Goal: Task Accomplishment & Management: Use online tool/utility

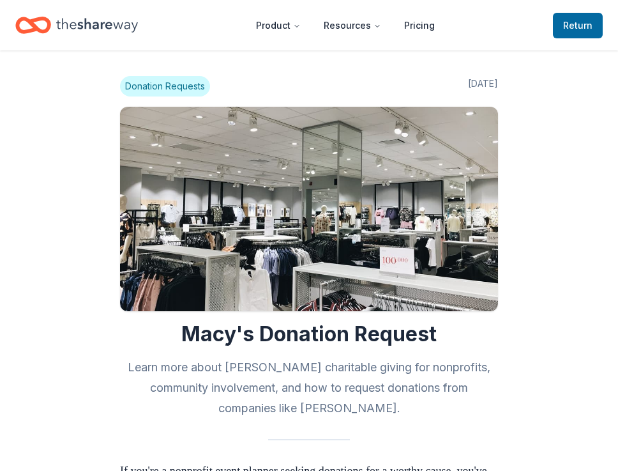
click at [568, 26] on header "Product Resources Pricing Return to TheShareWay" at bounding box center [309, 25] width 618 height 50
click at [568, 26] on span "Return to TheShareWay" at bounding box center [577, 25] width 29 height 15
click at [586, 22] on span "Return to TheShareWay" at bounding box center [577, 25] width 29 height 15
click at [130, 33] on icon "Home" at bounding box center [97, 25] width 82 height 26
click at [102, 22] on icon "Home" at bounding box center [97, 25] width 82 height 26
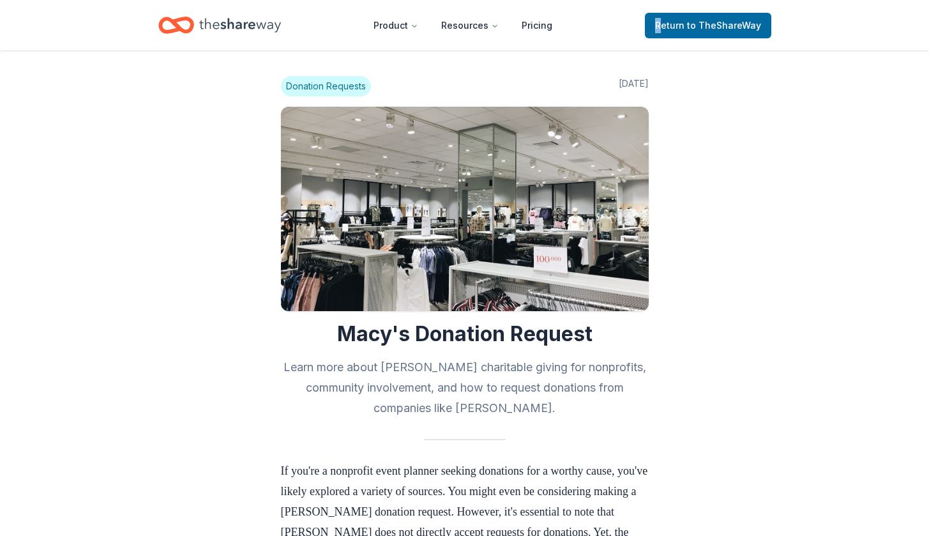
click at [216, 22] on icon "Home" at bounding box center [240, 25] width 82 height 14
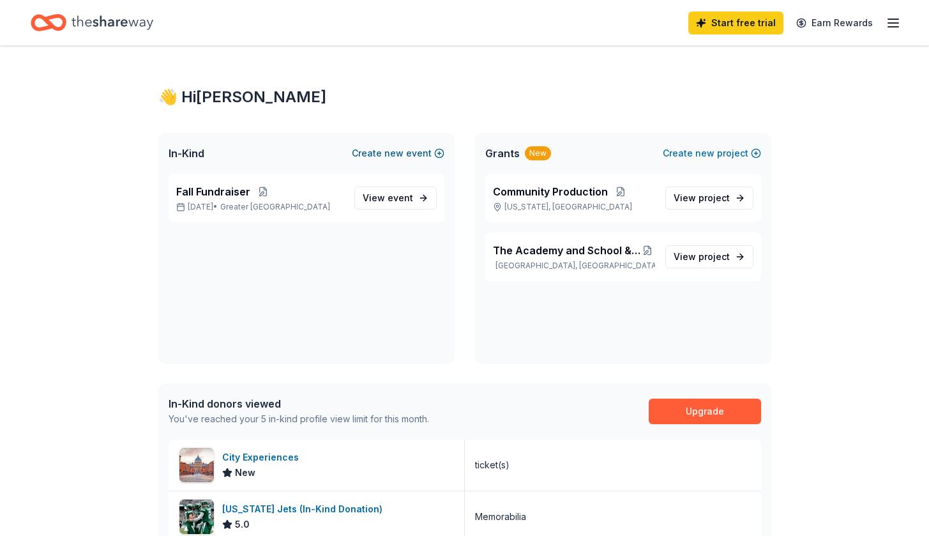
click at [409, 149] on button "Create new event" at bounding box center [398, 153] width 93 height 15
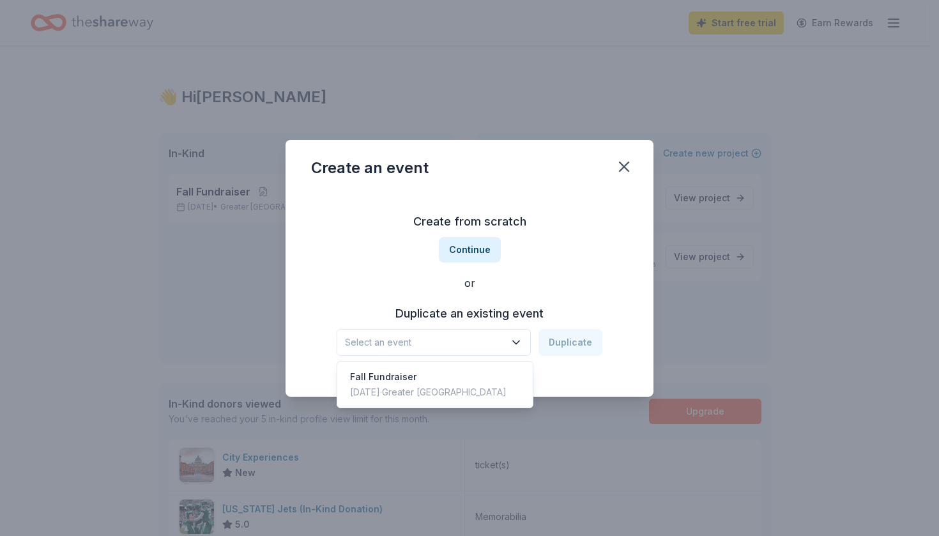
click at [505, 344] on span "Select an event" at bounding box center [425, 342] width 160 height 15
click at [439, 385] on div "Nov 02, 2025 · Greater NYC" at bounding box center [428, 391] width 156 height 15
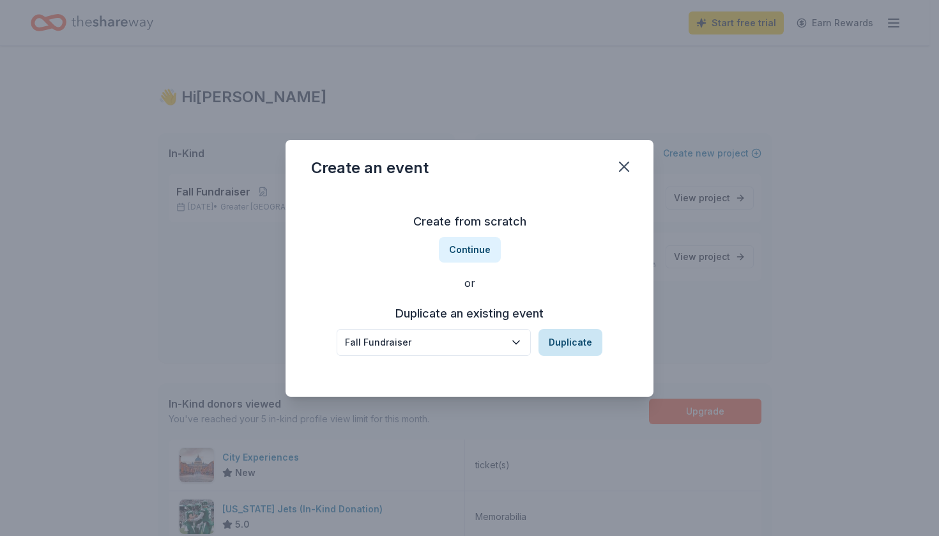
click at [547, 353] on button "Duplicate" at bounding box center [570, 342] width 64 height 27
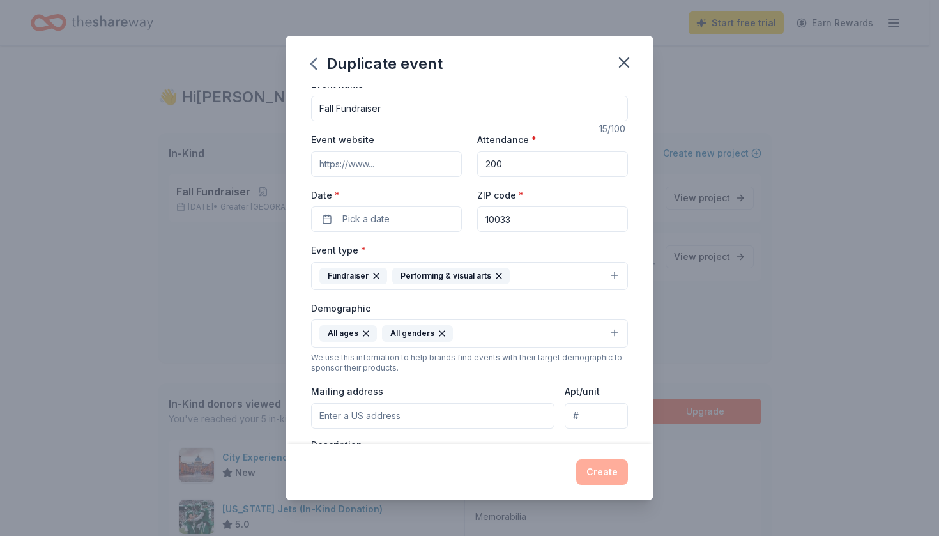
scroll to position [14, 0]
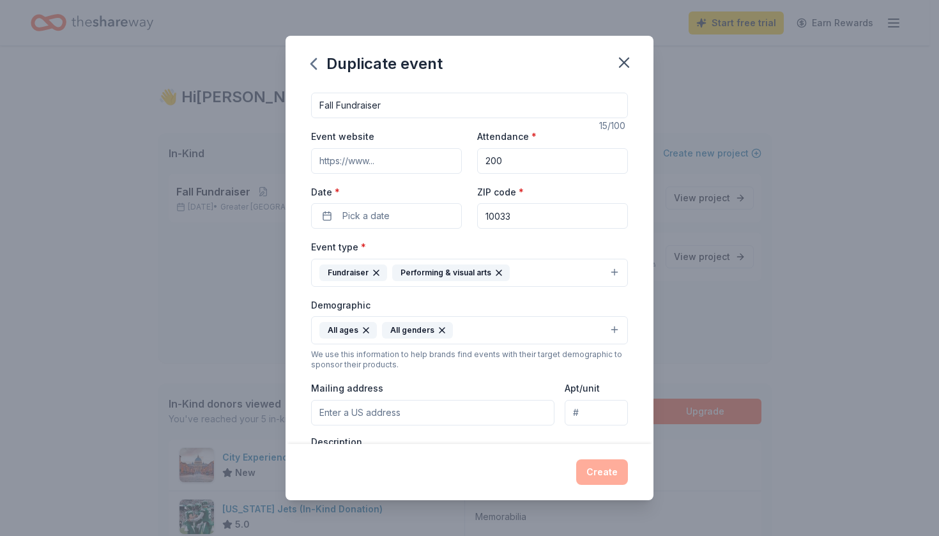
click at [500, 156] on input "200" at bounding box center [552, 161] width 151 height 26
type input "2"
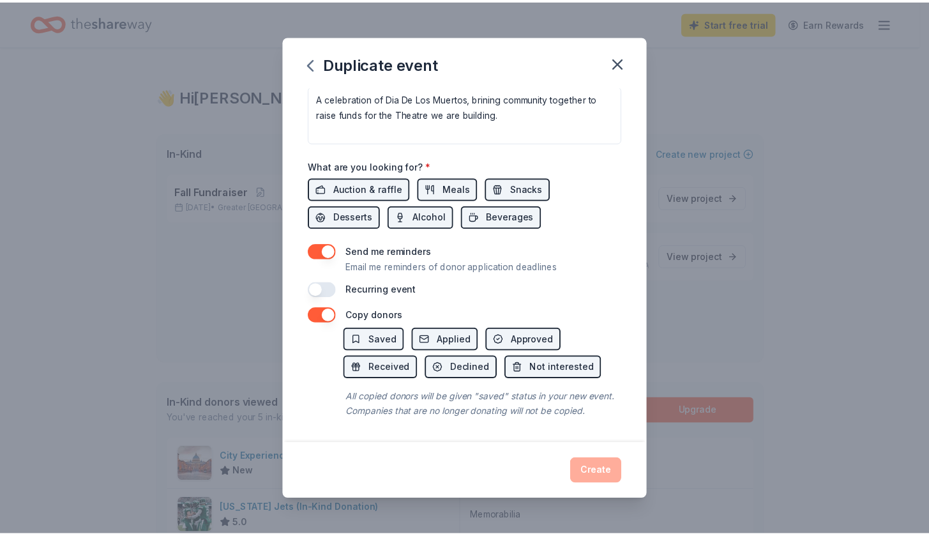
scroll to position [394, 0]
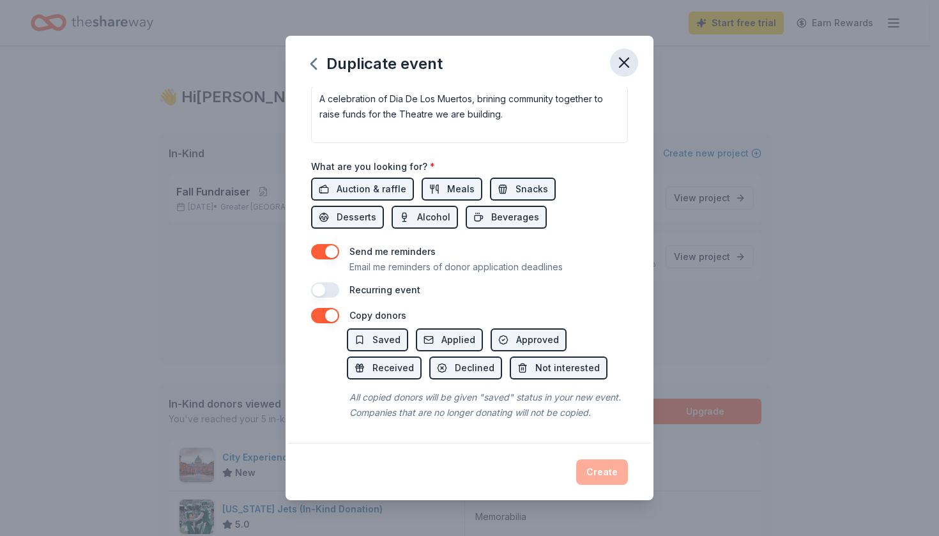
type input "500"
click at [618, 58] on icon "button" at bounding box center [624, 63] width 18 height 18
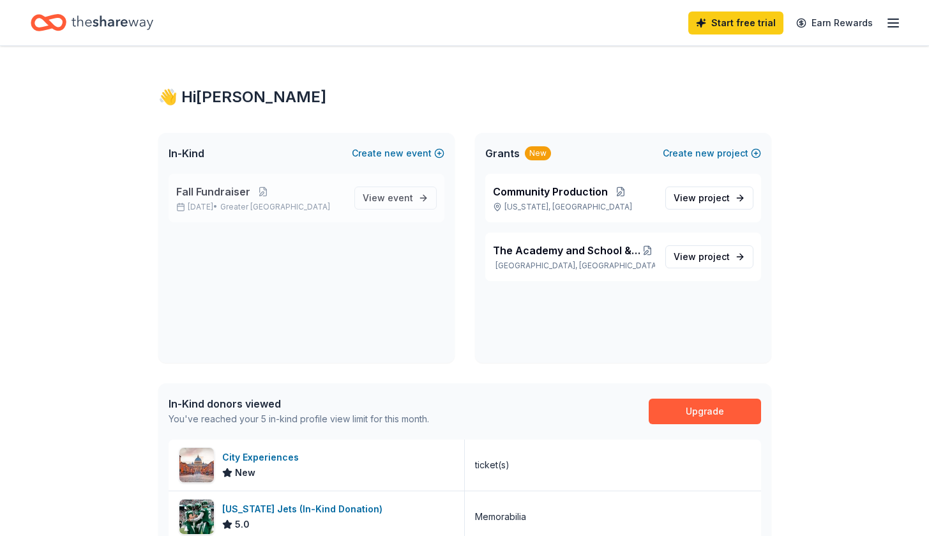
click at [321, 195] on p "Fall Fundraiser" at bounding box center [260, 191] width 168 height 15
click at [228, 192] on span "Fall Fundraiser" at bounding box center [213, 191] width 74 height 15
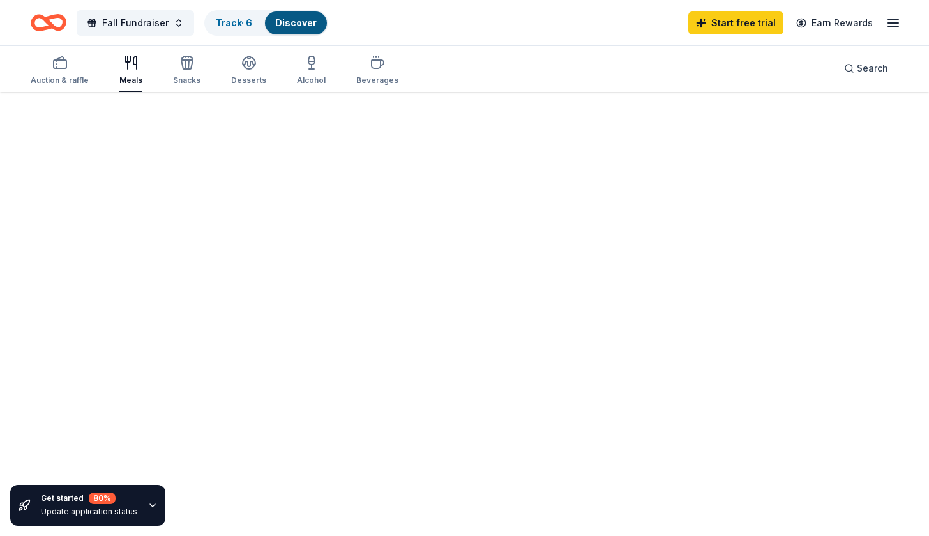
scroll to position [93, 0]
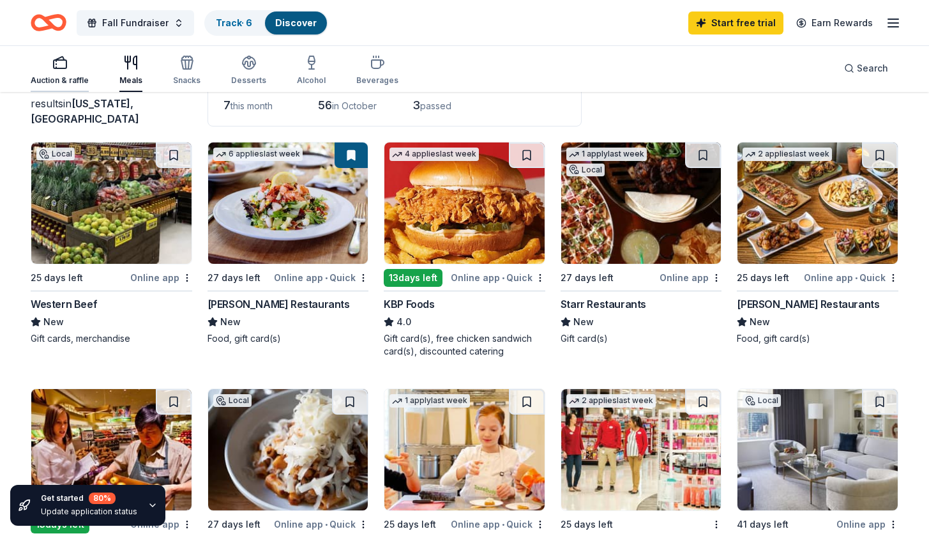
click at [82, 70] on div "button" at bounding box center [60, 62] width 58 height 15
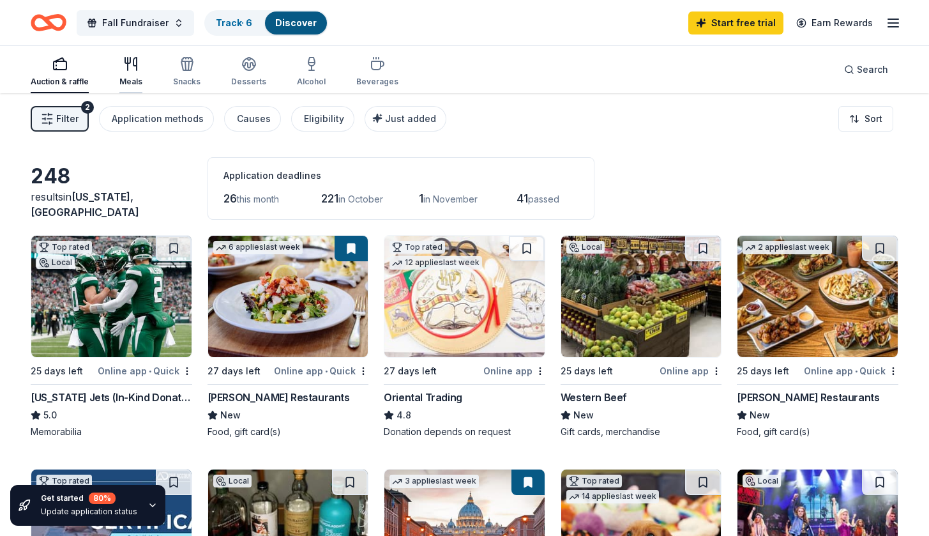
click at [140, 72] on div "Meals" at bounding box center [130, 71] width 23 height 31
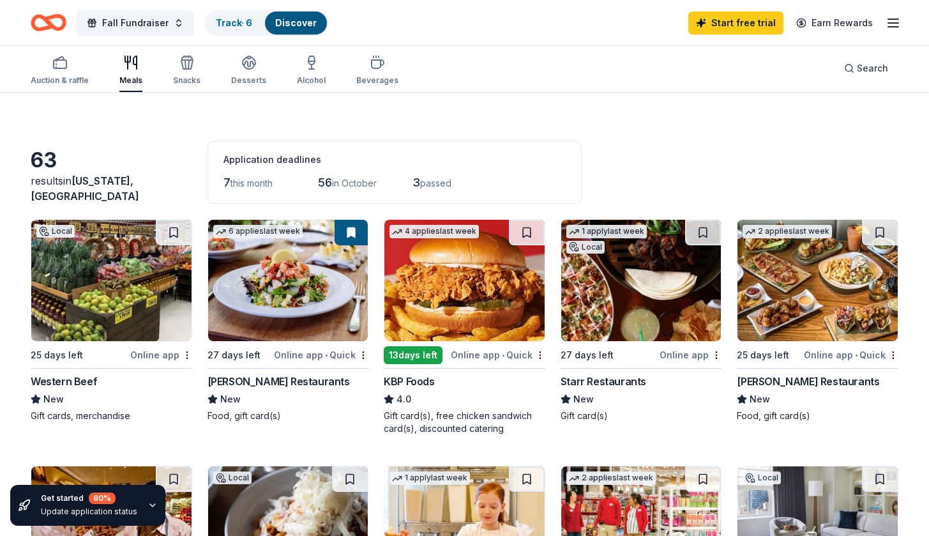
scroll to position [20, 0]
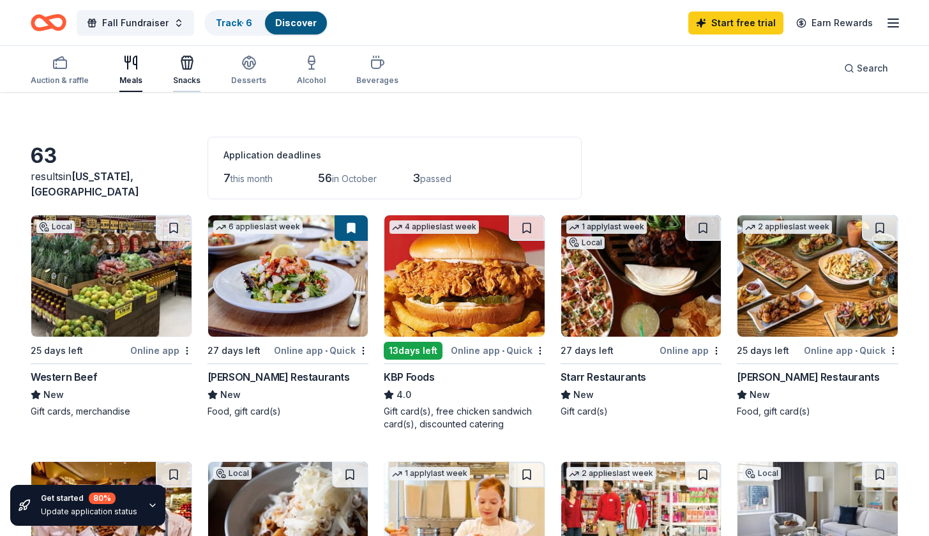
click at [196, 56] on div "button" at bounding box center [186, 62] width 27 height 15
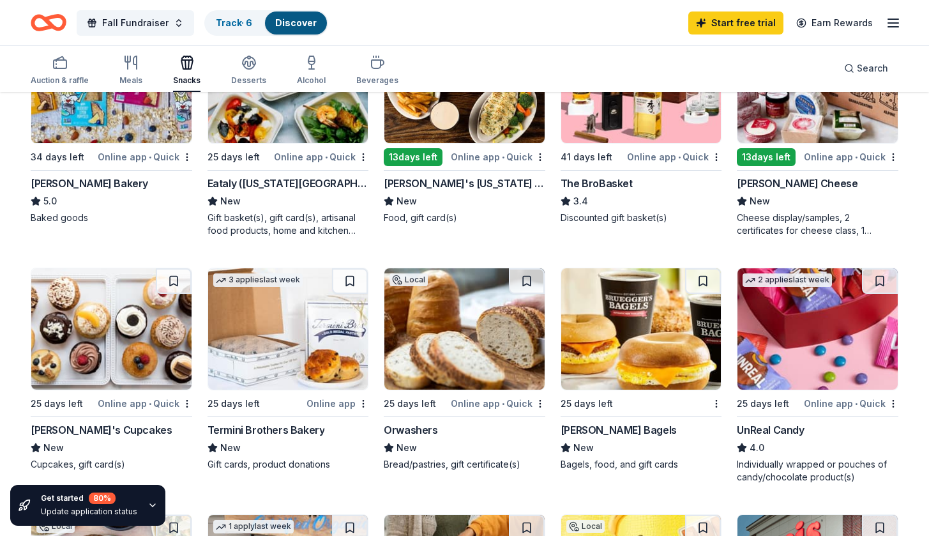
scroll to position [448, 0]
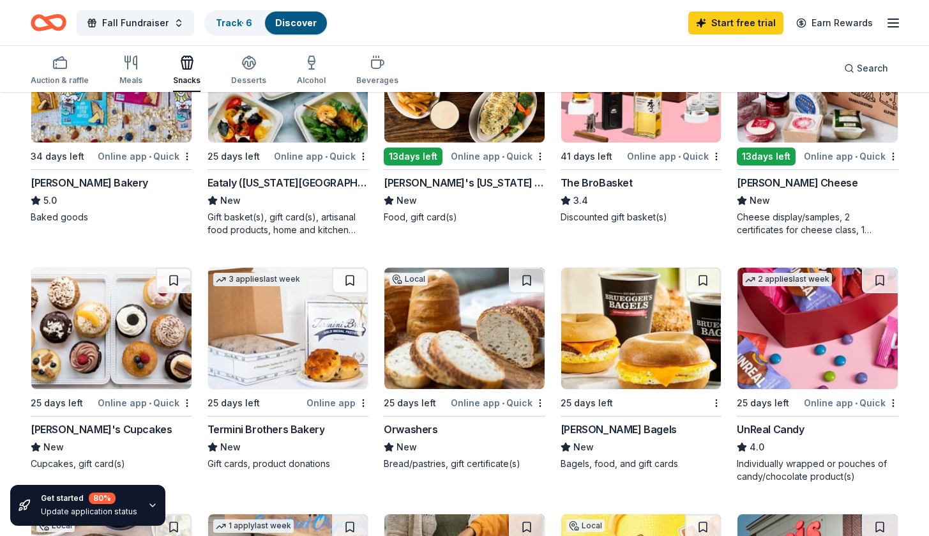
click at [618, 429] on div "[PERSON_NAME] Bagels" at bounding box center [619, 428] width 116 height 15
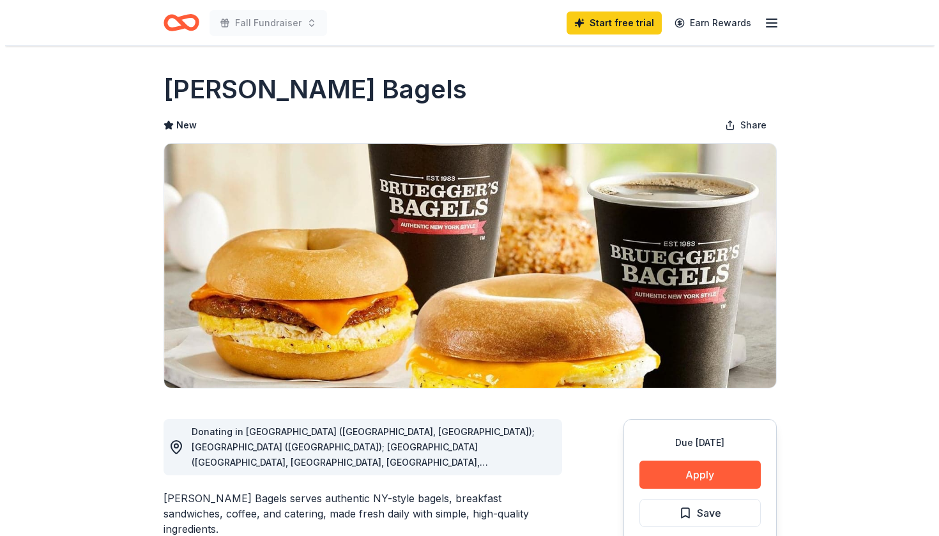
scroll to position [8, 0]
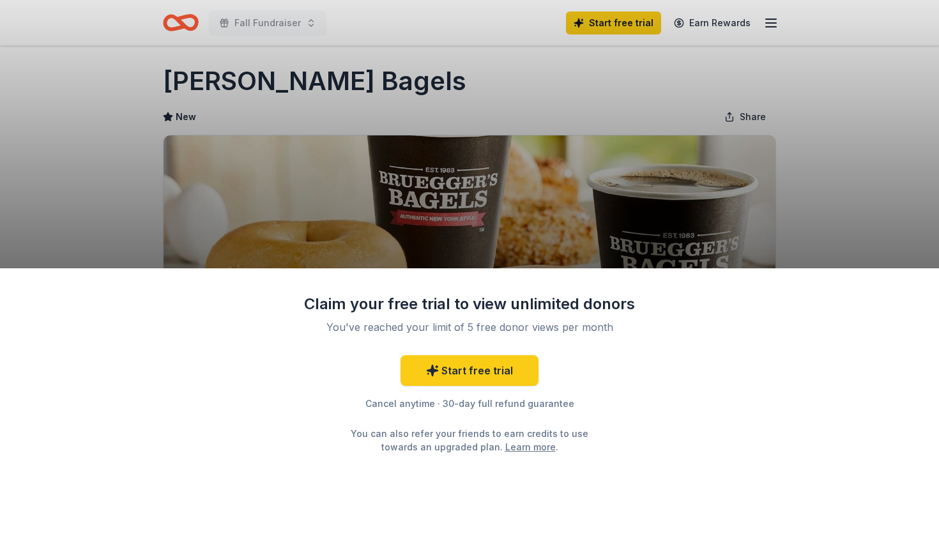
click at [607, 201] on div "Claim your free trial to view unlimited donors You've reached your limit of 5 f…" at bounding box center [469, 268] width 939 height 536
